Goal: Communication & Community: Answer question/provide support

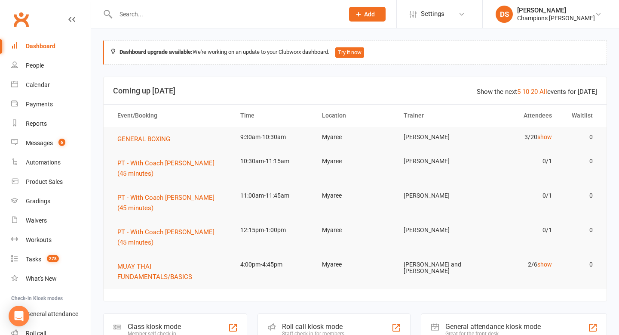
click at [191, 15] on input "text" at bounding box center [225, 14] width 225 height 12
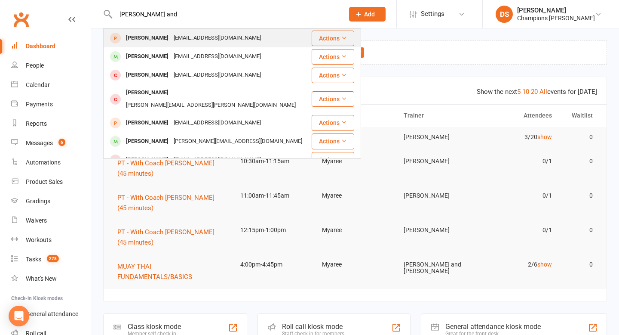
type input "[PERSON_NAME] and"
click at [189, 38] on div "[EMAIL_ADDRESS][DOMAIN_NAME]" at bounding box center [217, 38] width 92 height 12
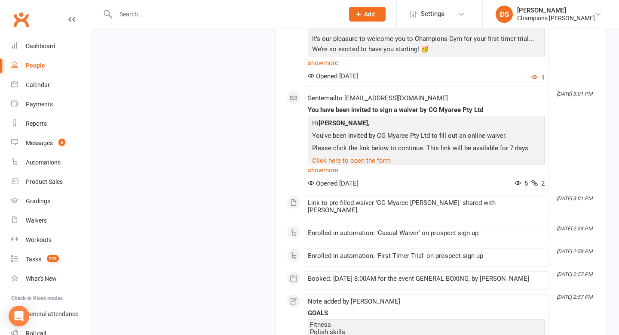
scroll to position [860, 0]
click at [360, 7] on div "Welcome to your trial at Champions Gym!" at bounding box center [426, 3] width 237 height 7
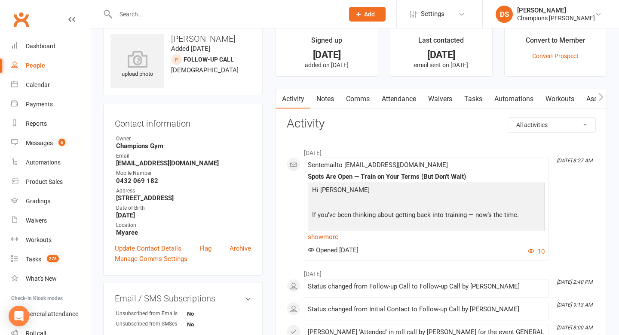
scroll to position [0, 0]
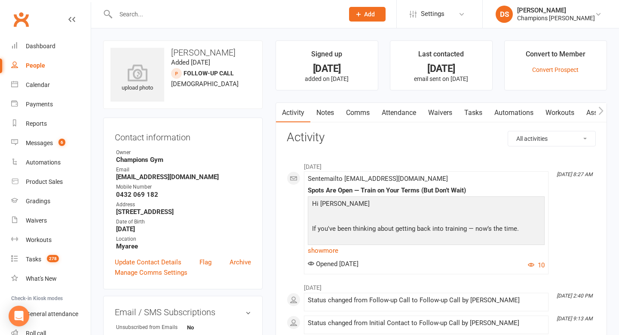
click at [326, 115] on link "Notes" at bounding box center [325, 113] width 30 height 20
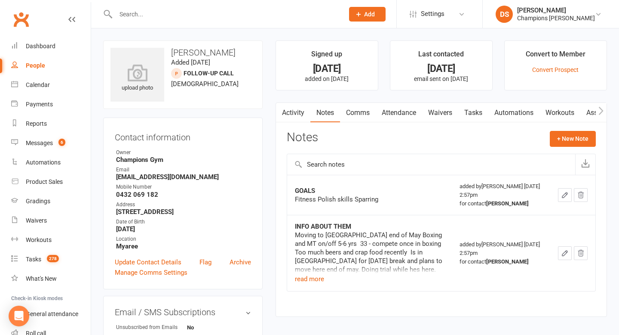
click at [368, 108] on link "Comms" at bounding box center [358, 113] width 36 height 20
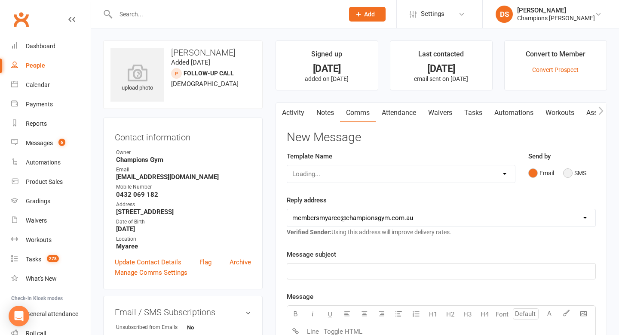
click at [575, 172] on button "SMS" at bounding box center [574, 173] width 23 height 16
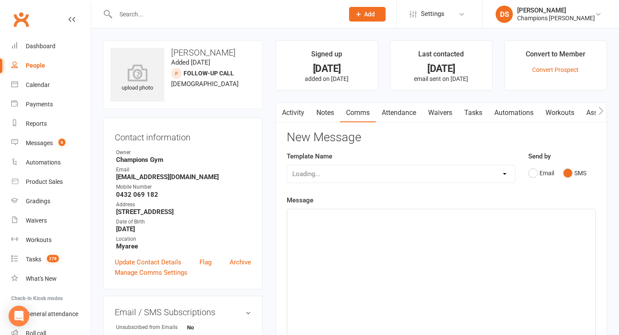
click at [467, 239] on div "﻿" at bounding box center [441, 273] width 308 height 129
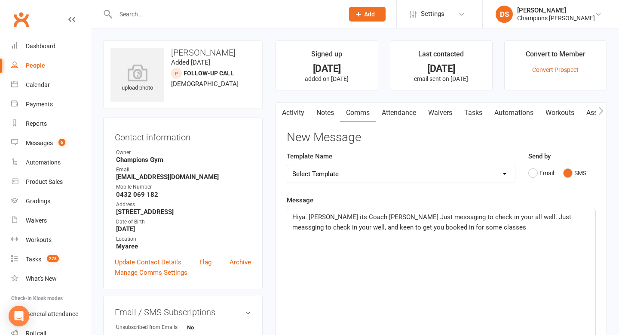
click at [516, 219] on span "Hiya. [PERSON_NAME] its Coach [PERSON_NAME] Just messaging to check in your all…" at bounding box center [432, 222] width 281 height 18
click at [519, 218] on span "Hiya. [PERSON_NAME] its Coach [PERSON_NAME] Just messaging to check in your all…" at bounding box center [432, 222] width 281 height 18
click at [545, 256] on div "Hiya. [PERSON_NAME] its Coach [PERSON_NAME] Just messaging to check in your all…" at bounding box center [441, 273] width 308 height 129
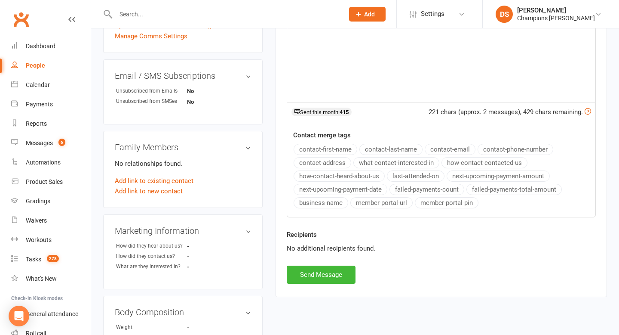
scroll to position [236, 0]
click at [307, 273] on button "Send Message" at bounding box center [321, 274] width 69 height 18
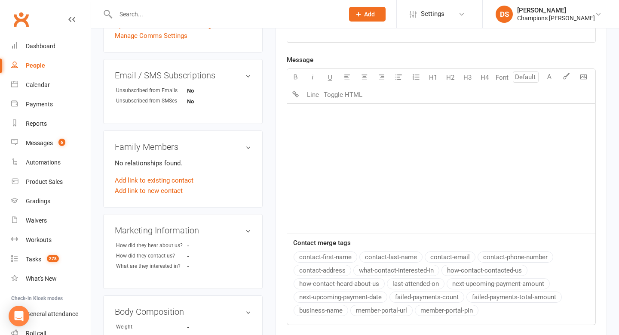
click at [215, 12] on input "text" at bounding box center [225, 14] width 225 height 12
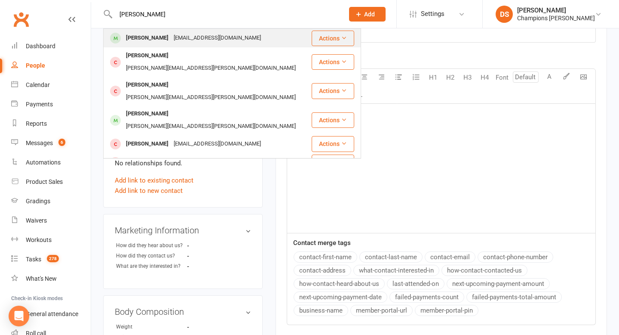
type input "[PERSON_NAME]"
click at [217, 39] on div "[EMAIL_ADDRESS][DOMAIN_NAME]" at bounding box center [217, 38] width 92 height 12
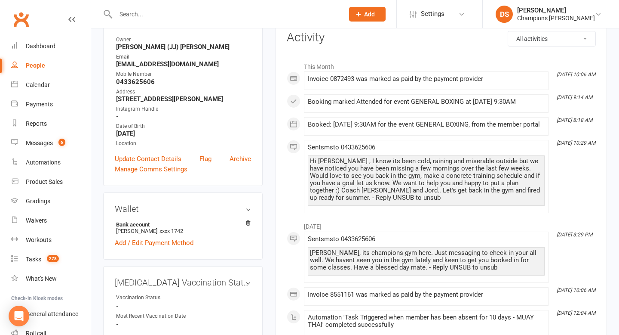
scroll to position [115, 0]
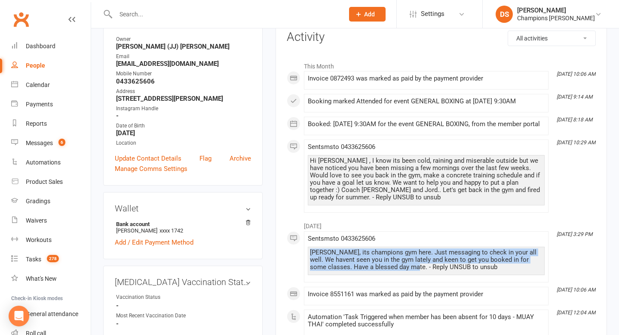
drag, startPoint x: 408, startPoint y: 275, endPoint x: 306, endPoint y: 257, distance: 103.5
click at [306, 257] on li "[DATE] 3:29 PM Sent sms to [PHONE_NUMBER] [PERSON_NAME], its champions gym here…" at bounding box center [426, 256] width 245 height 51
copy div "[PERSON_NAME], its champions gym here. Just messaging to check in your all well…"
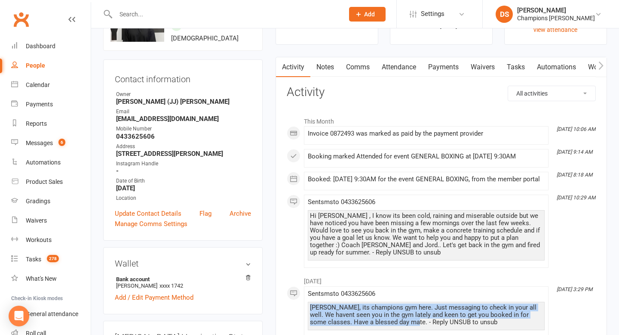
click at [364, 65] on link "Comms" at bounding box center [358, 67] width 36 height 20
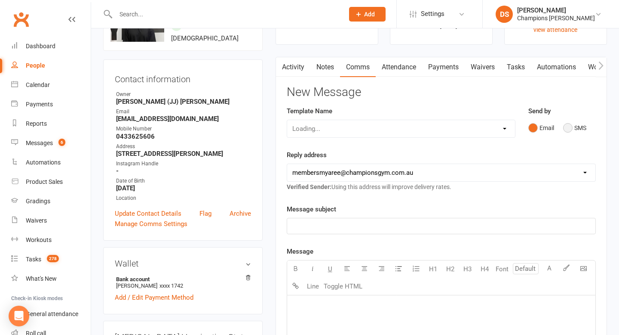
click at [566, 128] on button "SMS" at bounding box center [574, 128] width 23 height 16
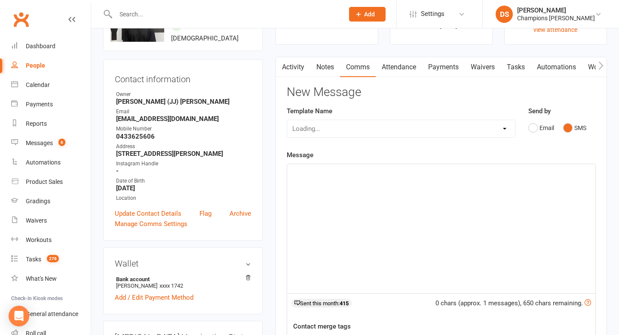
click at [437, 208] on div "﻿" at bounding box center [441, 228] width 308 height 129
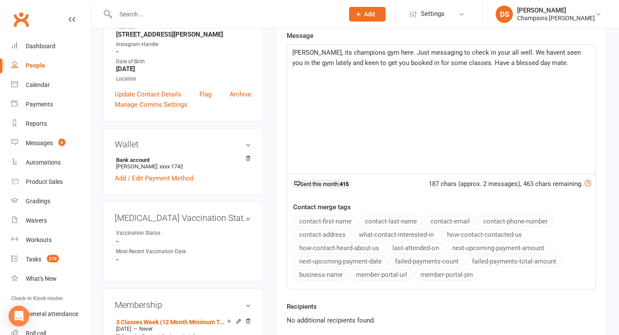
scroll to position [209, 0]
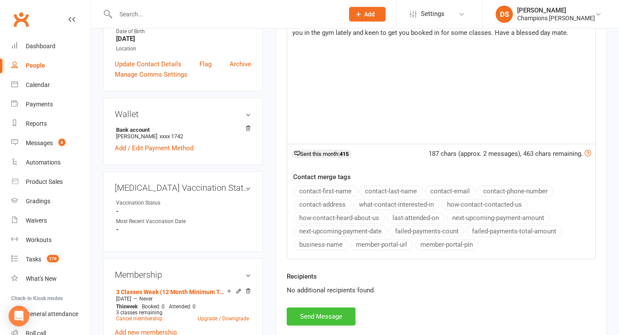
click at [333, 317] on button "Send Message" at bounding box center [321, 316] width 69 height 18
